Goal: Information Seeking & Learning: Learn about a topic

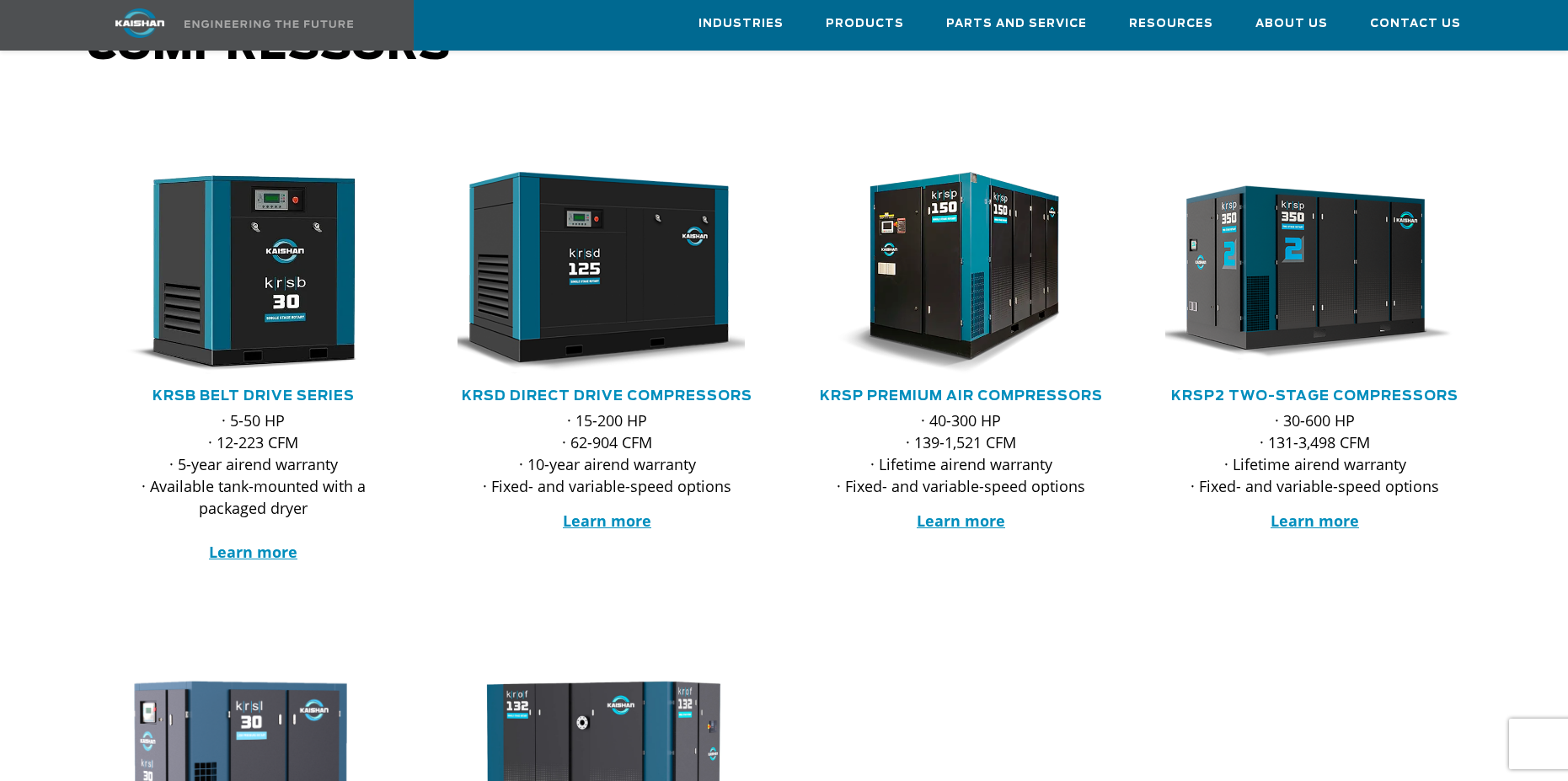
scroll to position [230, 0]
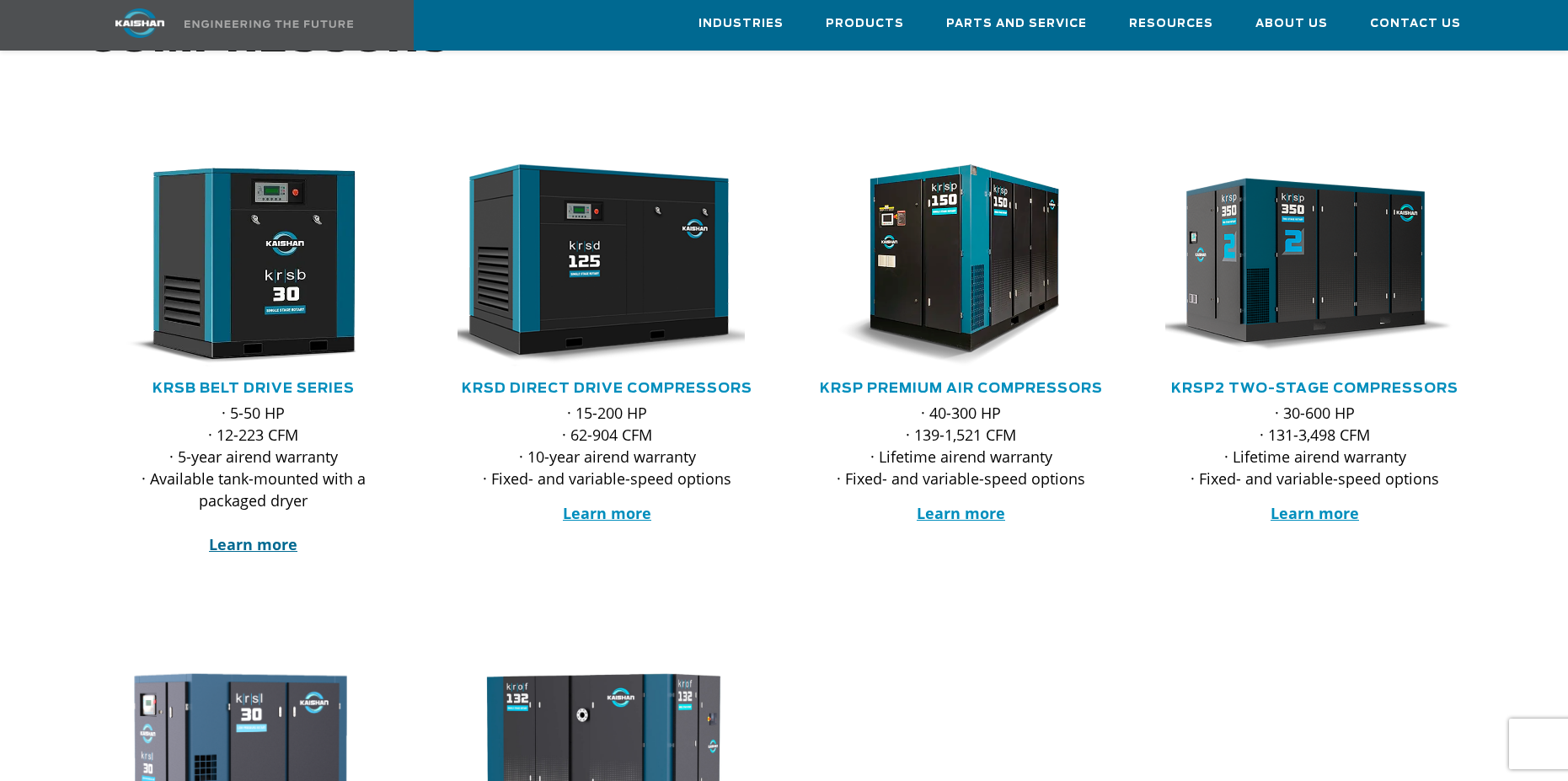
click at [237, 534] on strong "Learn more" at bounding box center [252, 544] width 88 height 20
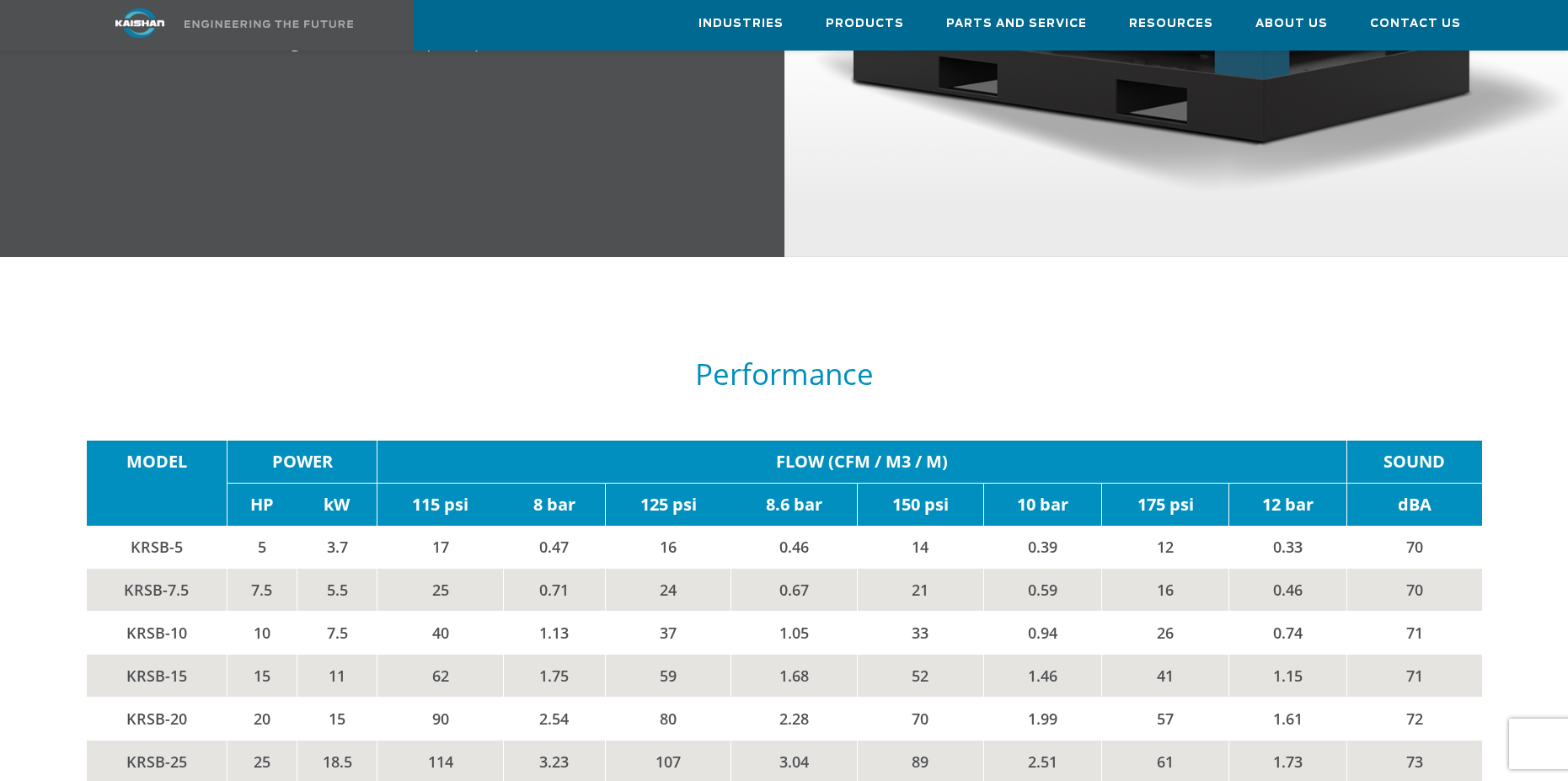
scroll to position [2627, 0]
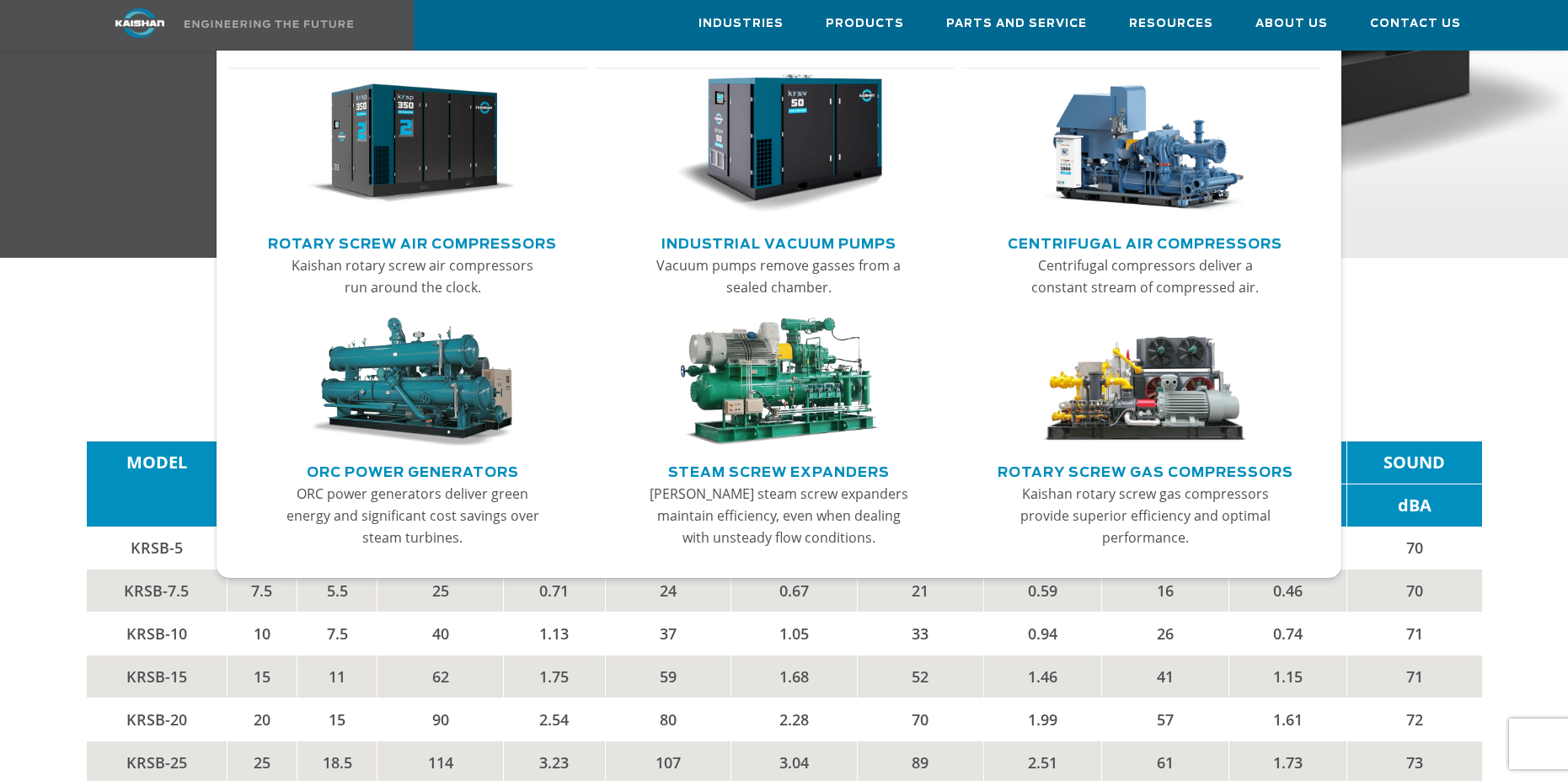
click at [500, 234] on link "Rotary Screw Air Compressors" at bounding box center [412, 241] width 289 height 26
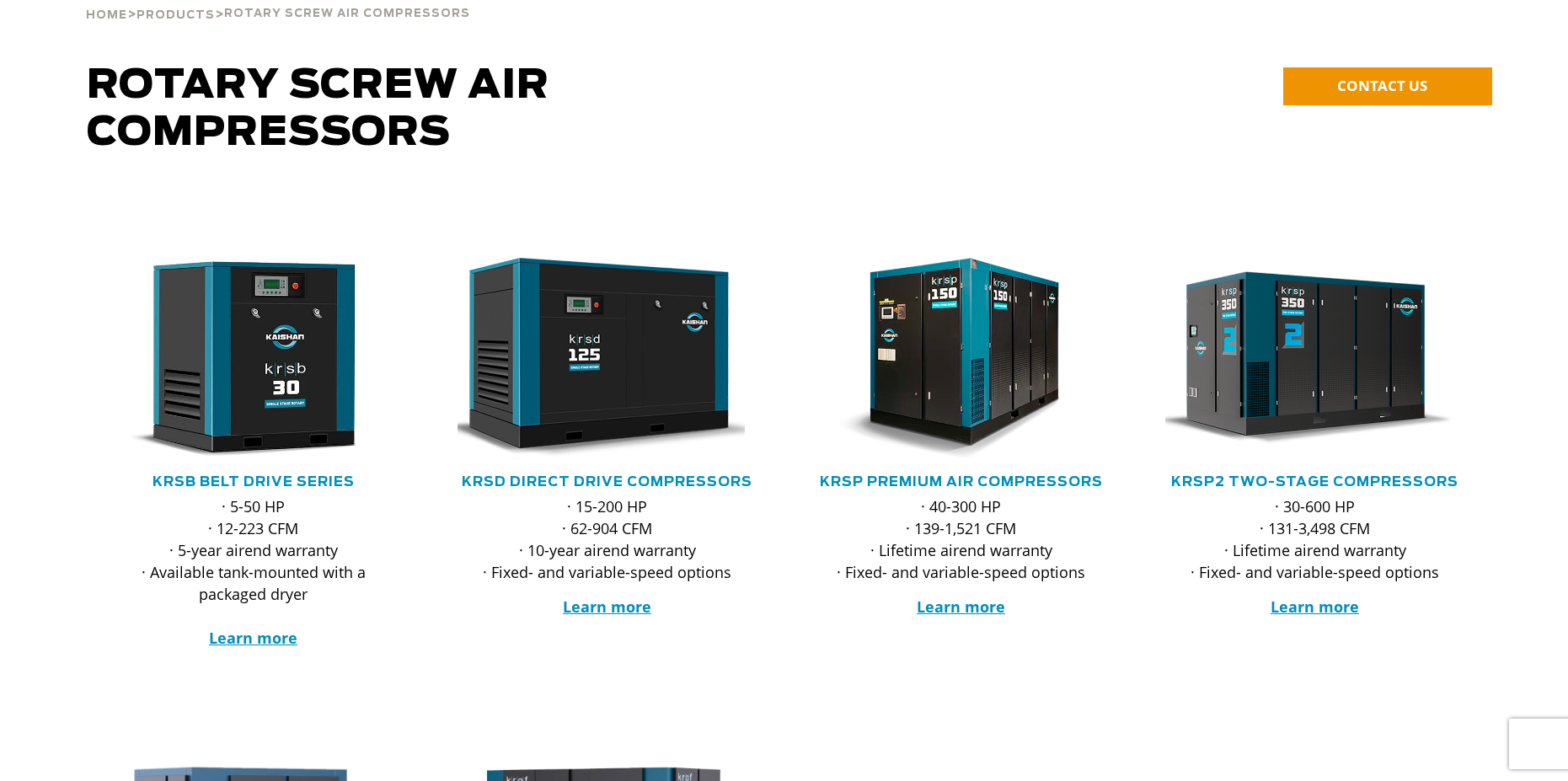
scroll to position [153, 0]
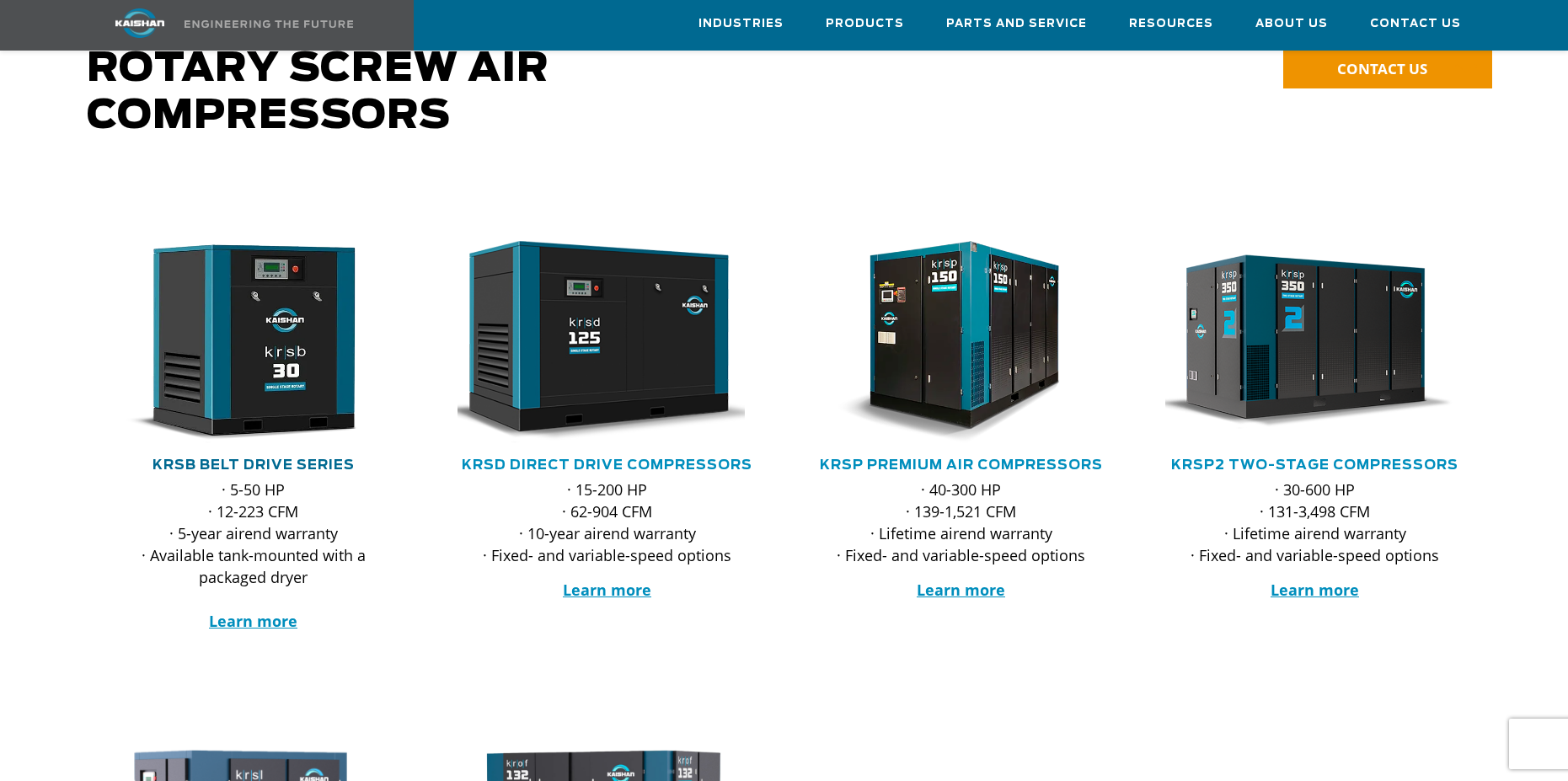
click at [254, 458] on link "KRSB Belt Drive Series" at bounding box center [253, 465] width 202 height 14
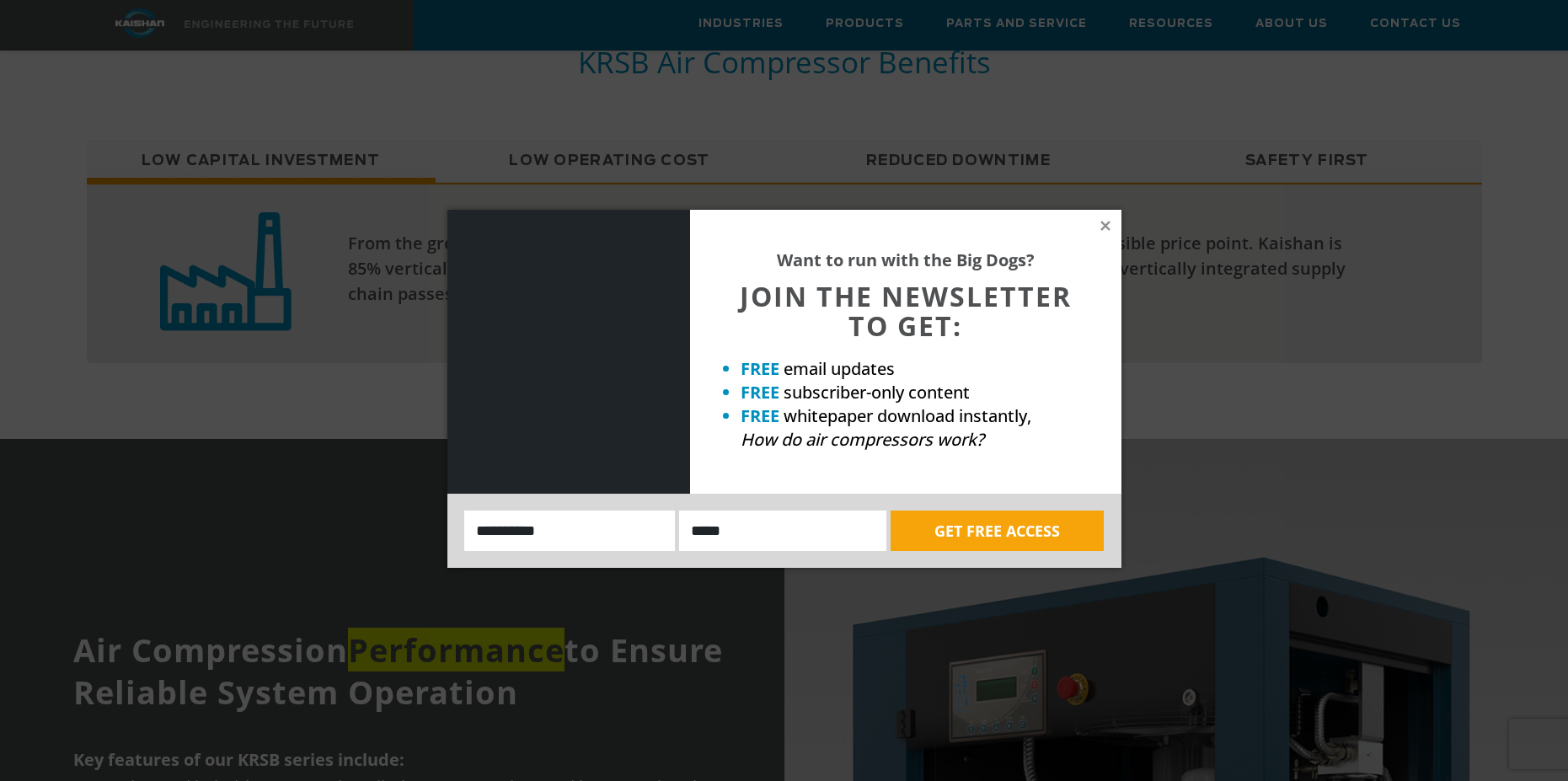
scroll to position [1557, 0]
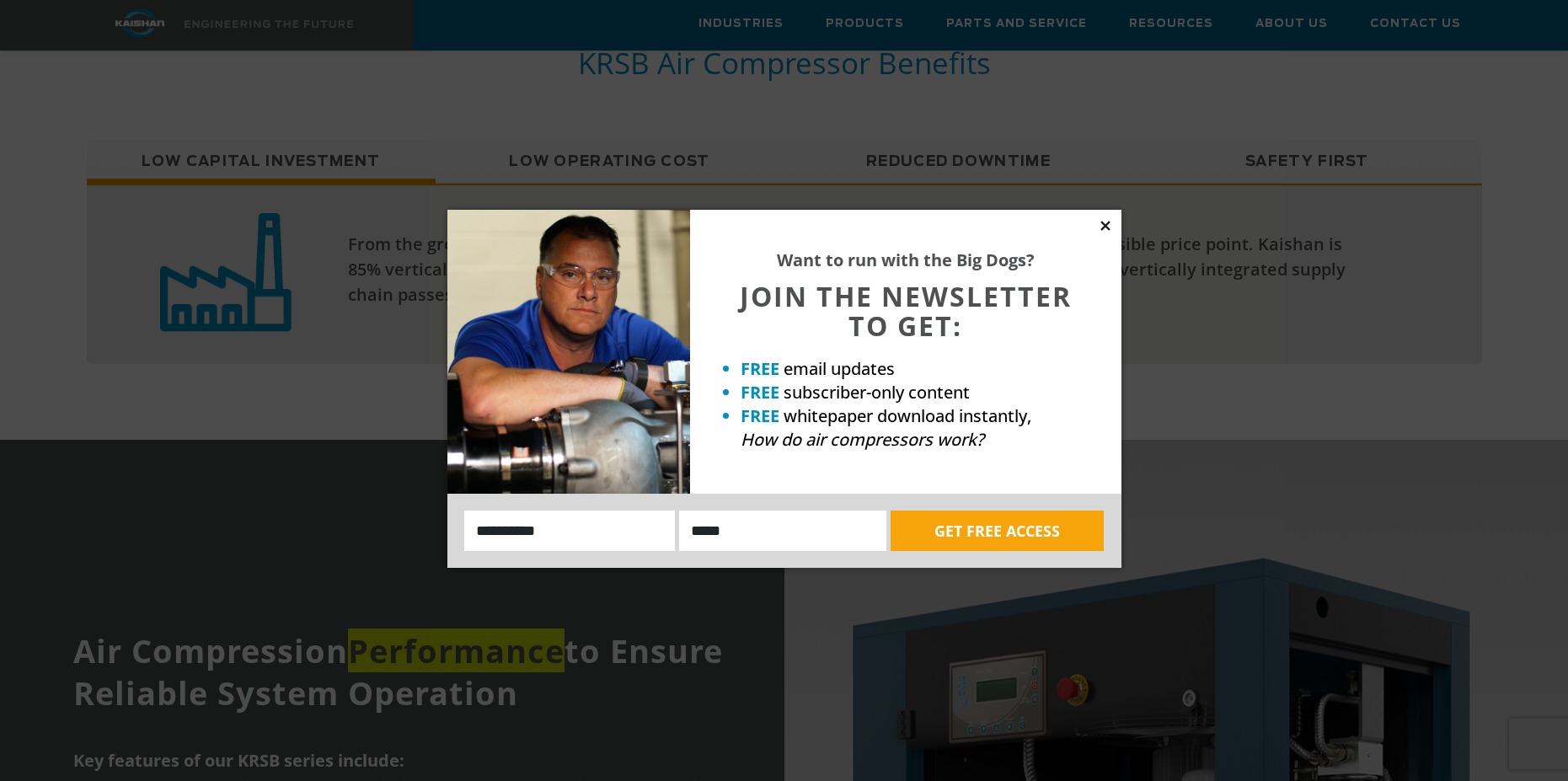
click at [1102, 221] on icon at bounding box center [1105, 225] width 15 height 15
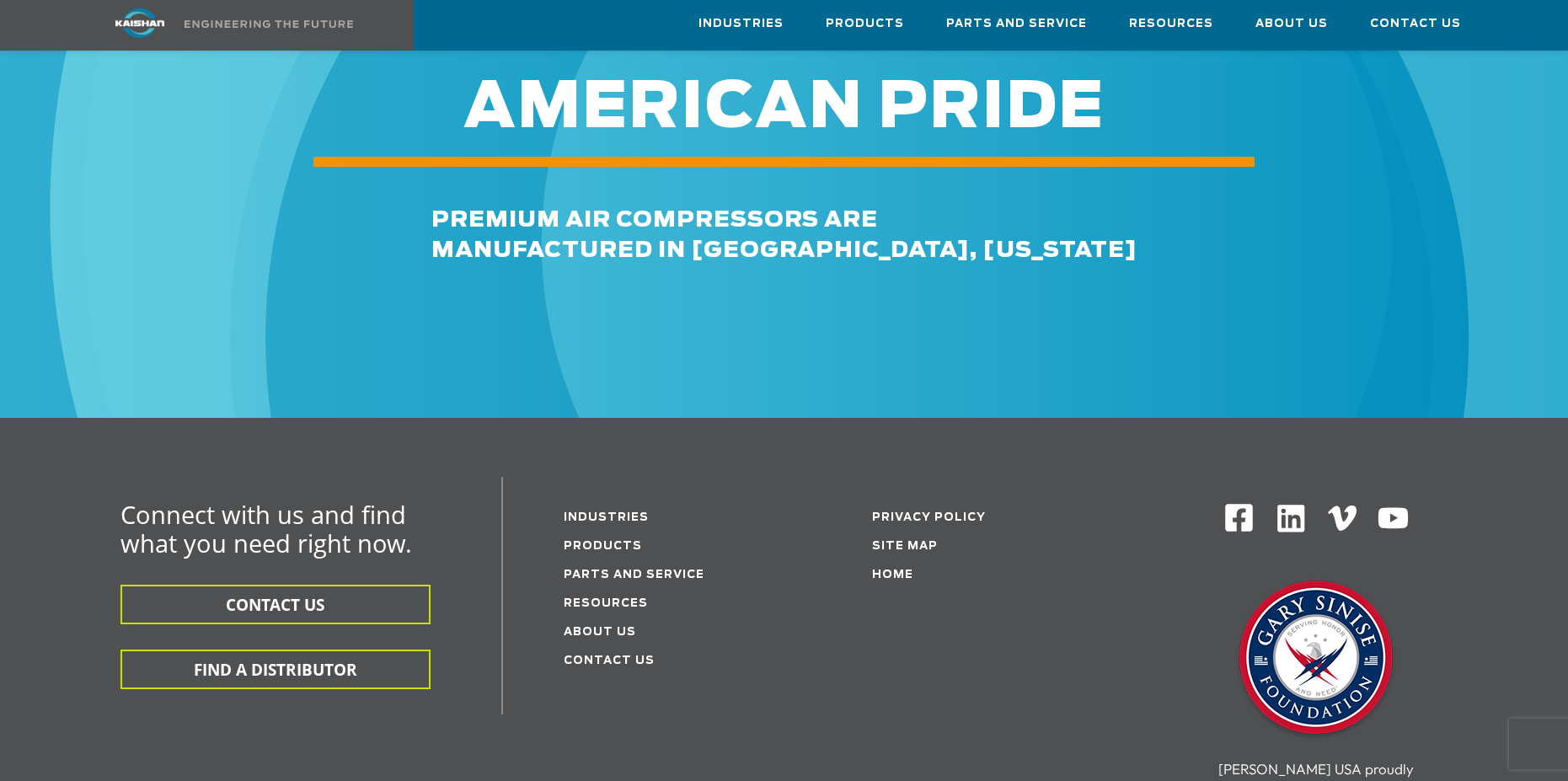
scroll to position [5007, 0]
